Goal: Transaction & Acquisition: Purchase product/service

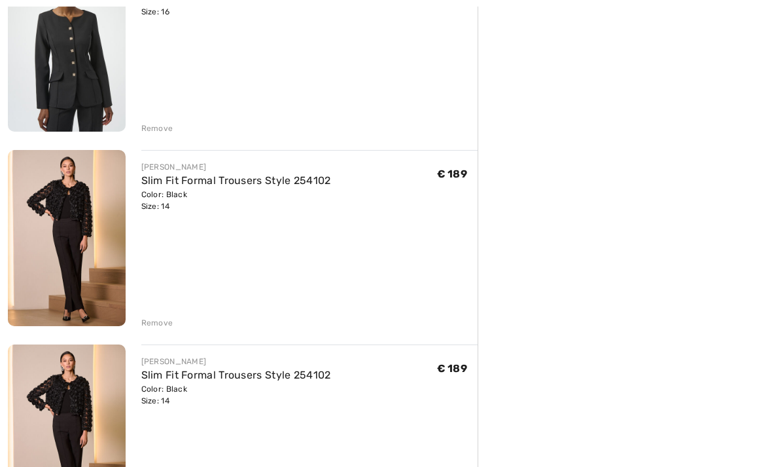
scroll to position [422, 0]
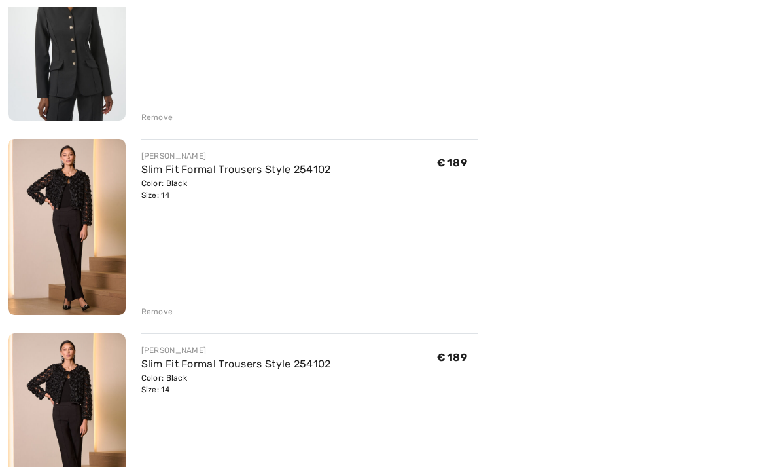
click at [164, 308] on div "Remove" at bounding box center [157, 312] width 32 height 12
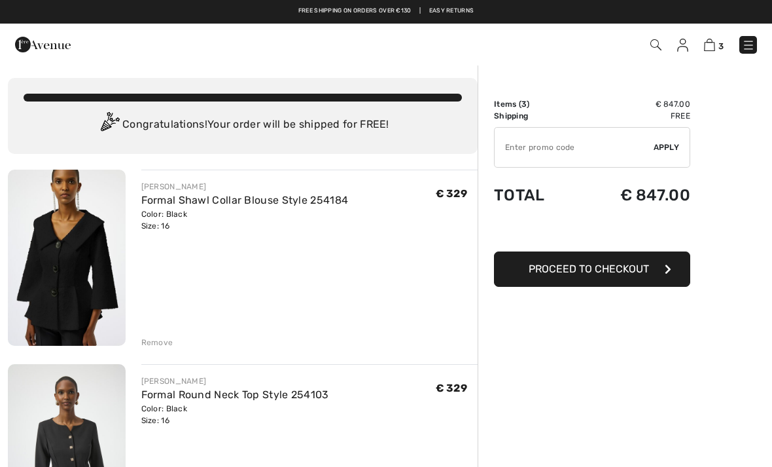
scroll to position [0, 0]
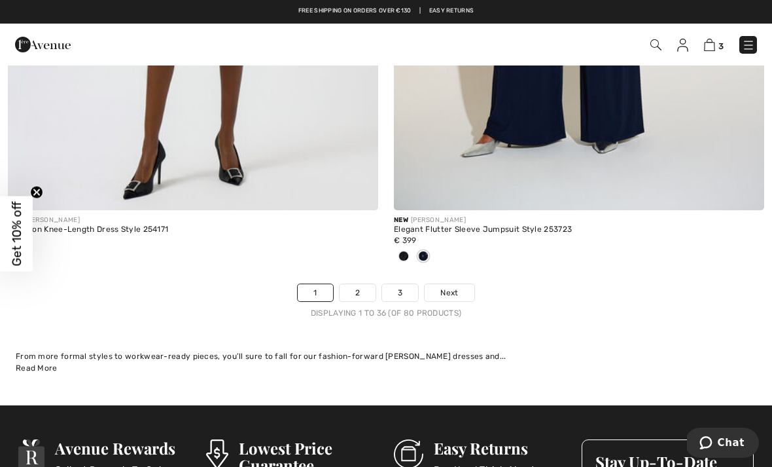
scroll to position [11120, 0]
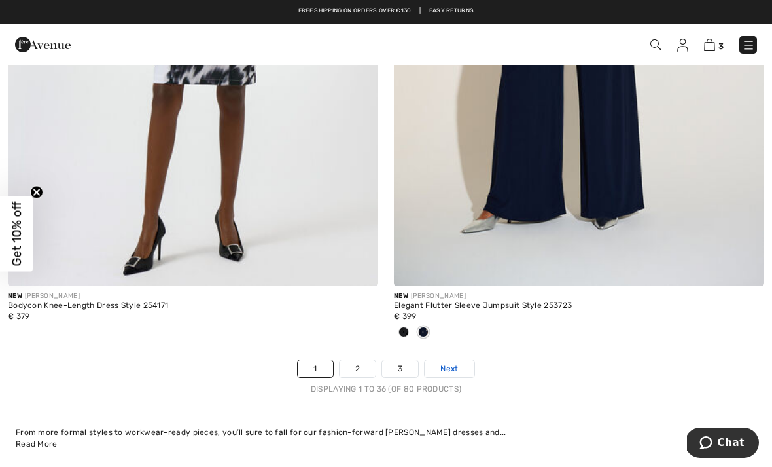
click at [451, 363] on span "Next" at bounding box center [450, 369] width 18 height 12
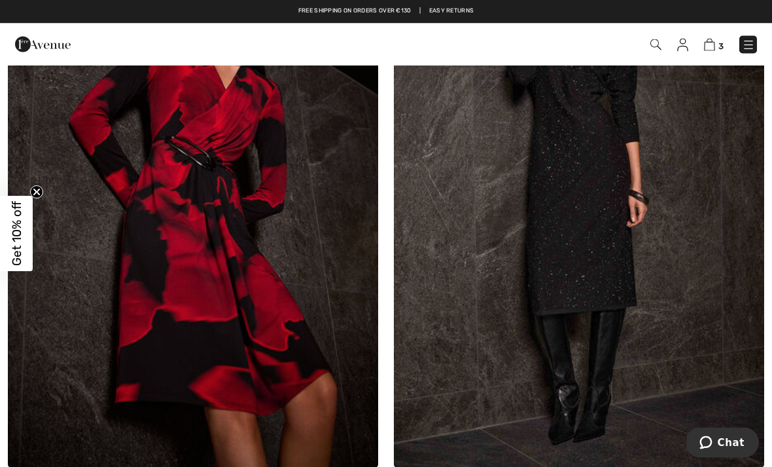
scroll to position [5898, 0]
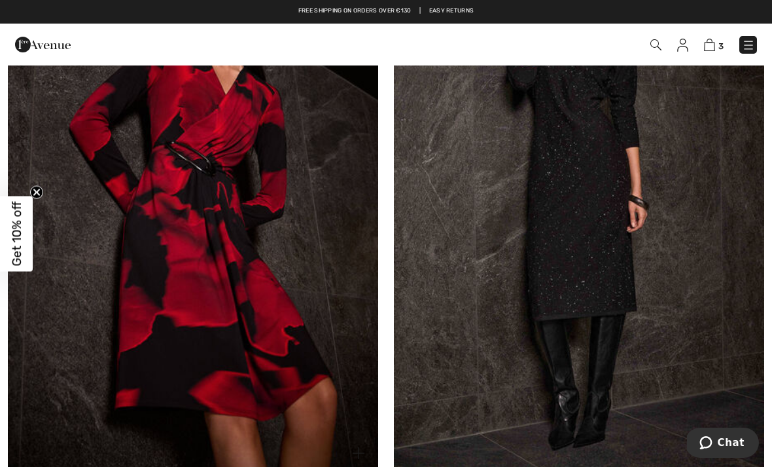
click at [296, 312] on img at bounding box center [193, 195] width 370 height 556
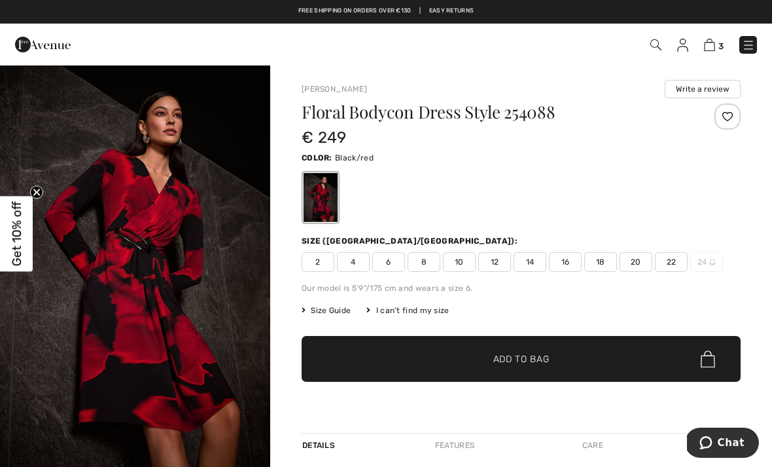
click at [535, 264] on span "14" at bounding box center [530, 262] width 33 height 20
click at [546, 365] on span "Add to Bag" at bounding box center [522, 359] width 56 height 14
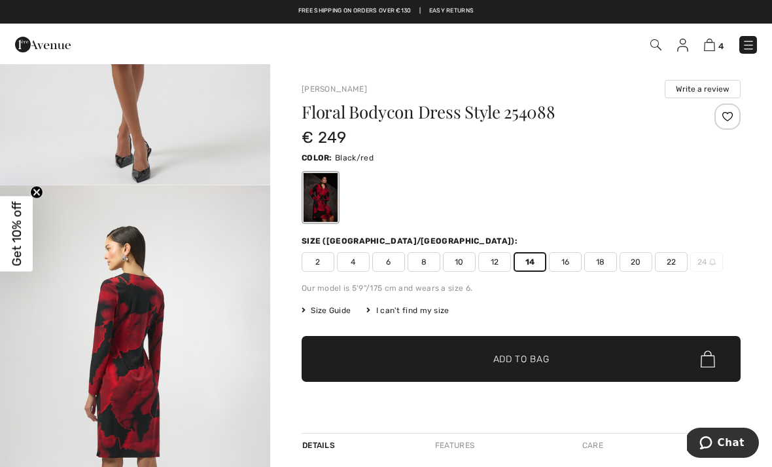
scroll to position [1500, 0]
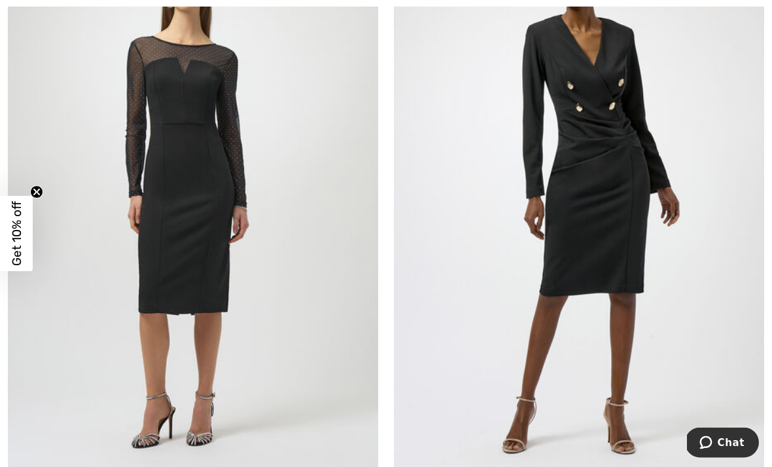
scroll to position [8508, 0]
click at [643, 265] on img at bounding box center [579, 191] width 370 height 556
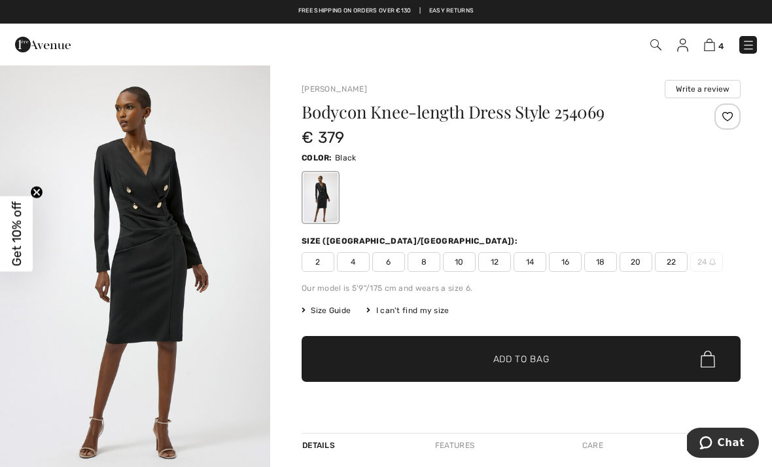
click at [533, 260] on span "14" at bounding box center [530, 262] width 33 height 20
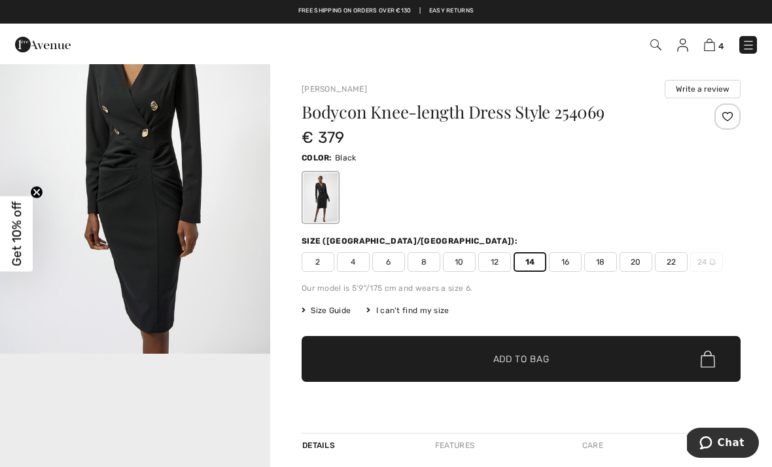
click at [544, 361] on span "Add to Bag" at bounding box center [522, 359] width 56 height 14
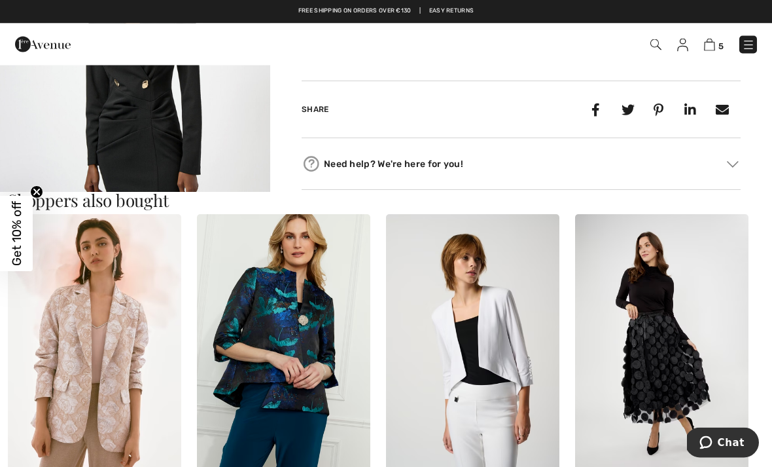
scroll to position [570, 0]
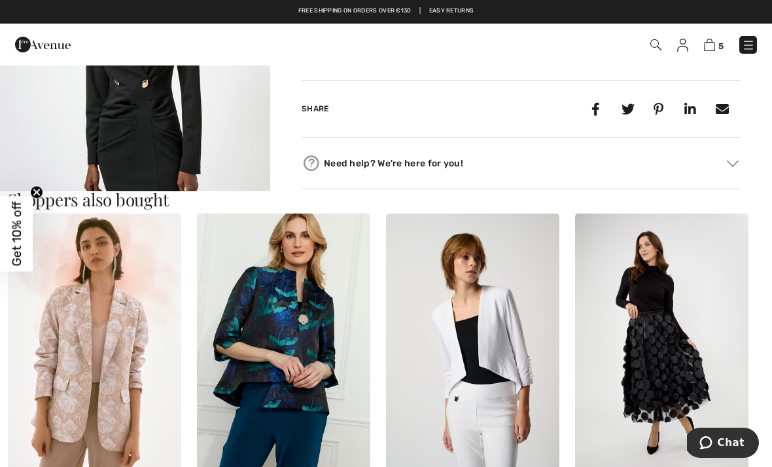
click at [320, 331] on img at bounding box center [283, 343] width 173 height 261
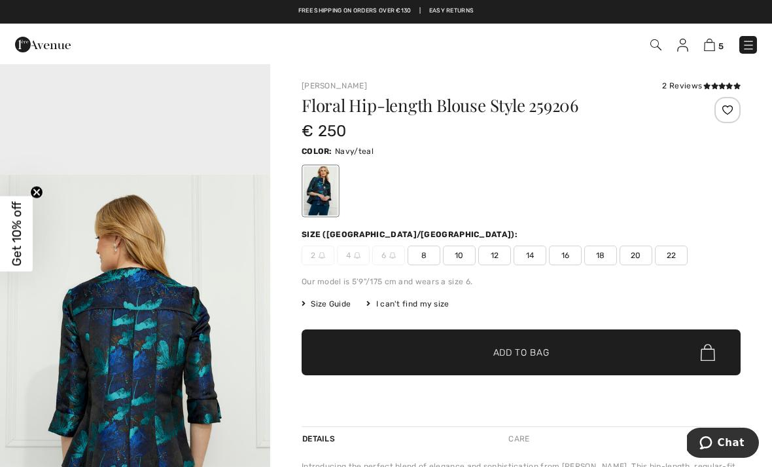
click at [537, 257] on span "14" at bounding box center [530, 255] width 33 height 20
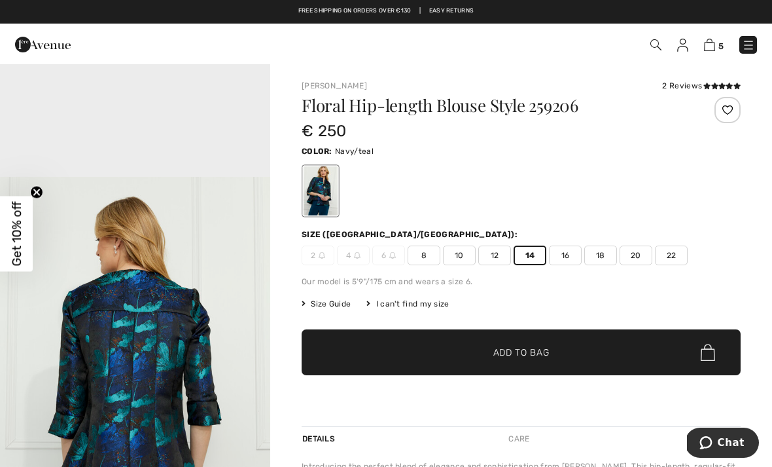
scroll to position [1103, 0]
click at [571, 253] on span "16" at bounding box center [565, 255] width 33 height 20
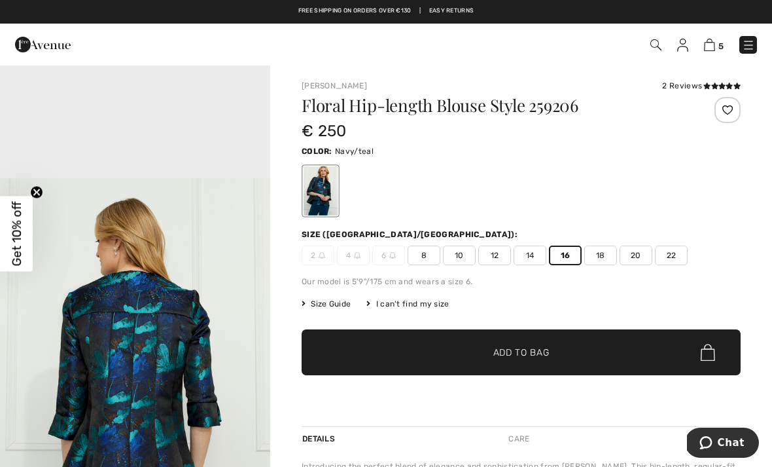
click at [533, 365] on span "✔ Added to Bag Add to Bag" at bounding box center [521, 352] width 439 height 46
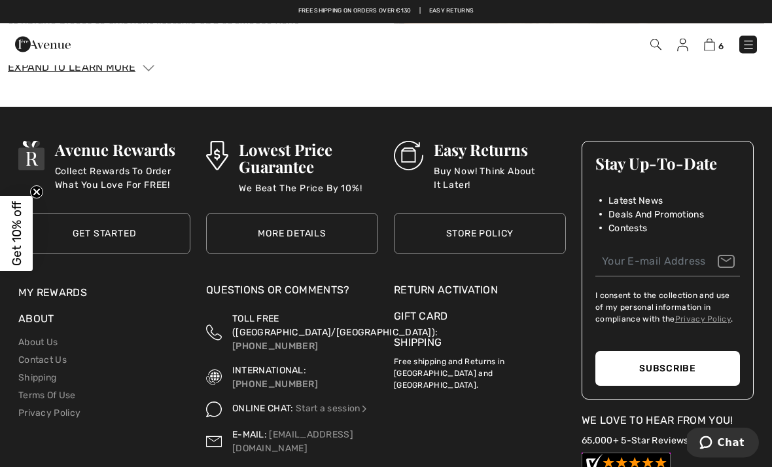
scroll to position [2576, 0]
